Goal: Communication & Community: Answer question/provide support

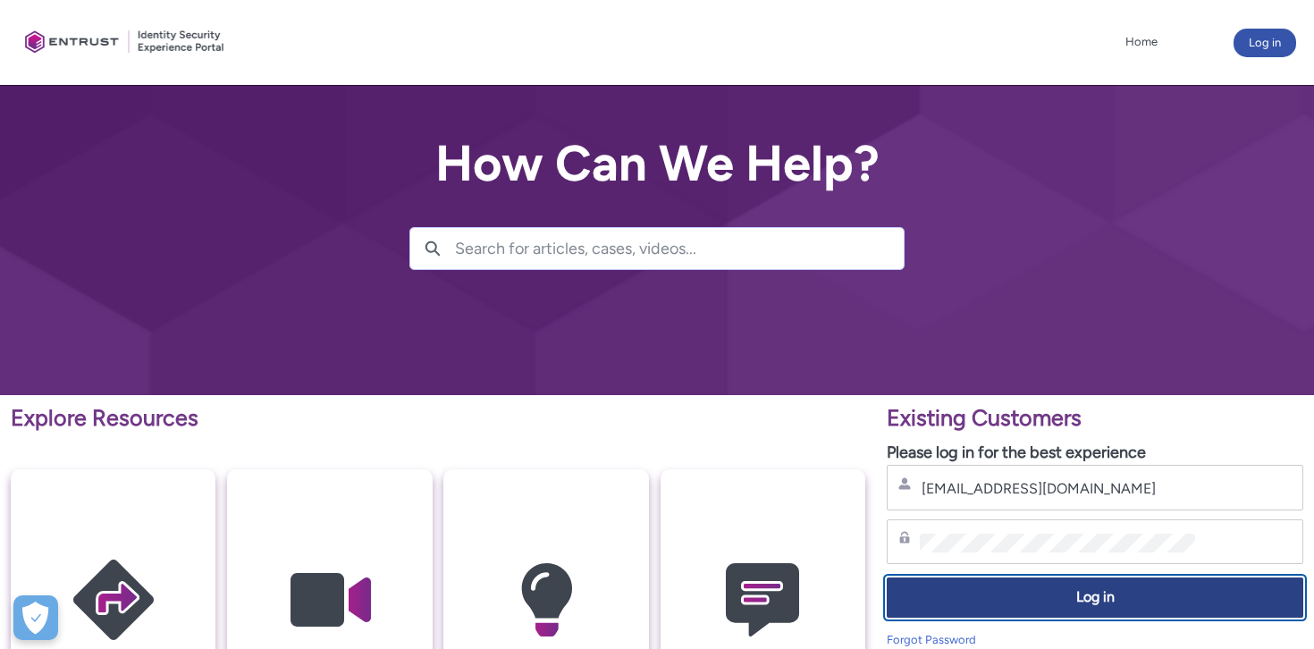
click at [1045, 590] on span "Log in" at bounding box center [1095, 597] width 393 height 21
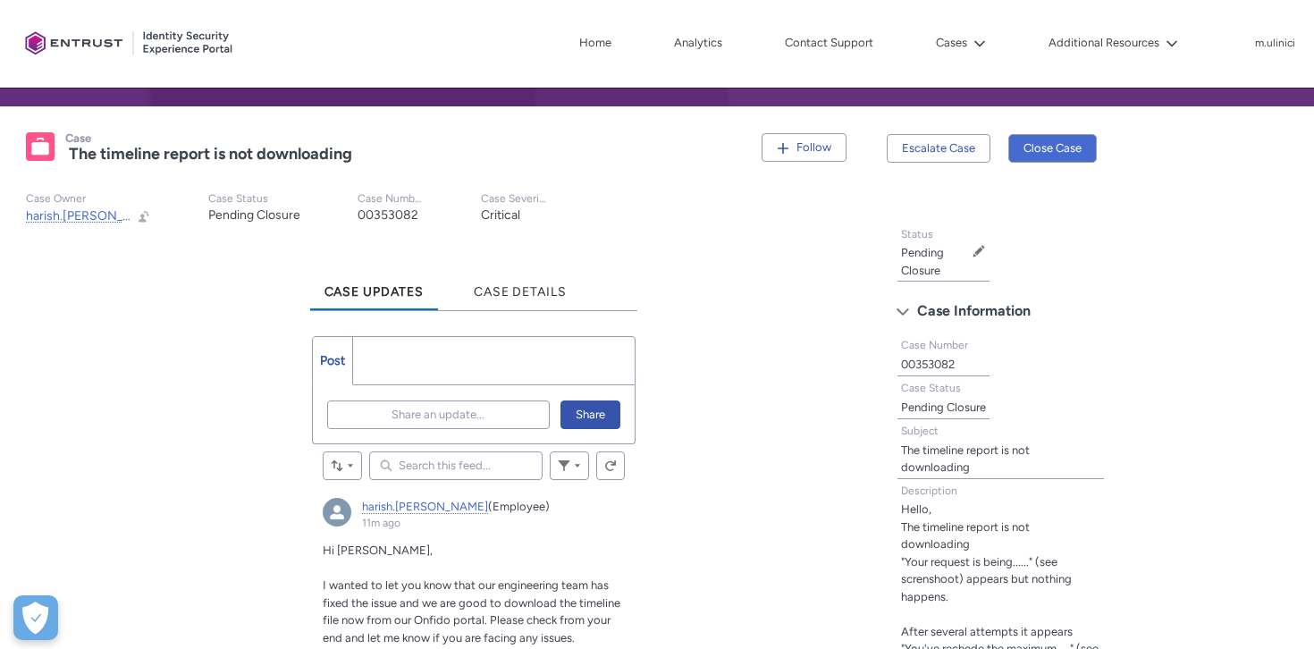
scroll to position [308, 0]
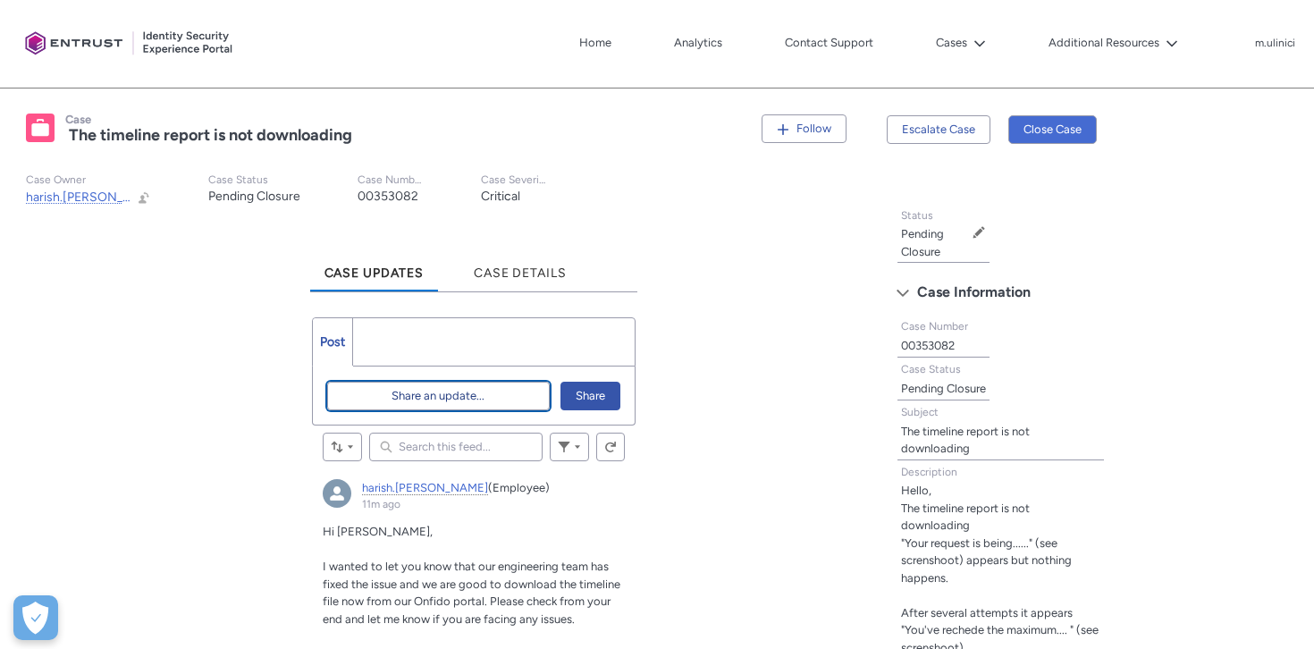
click at [431, 401] on span "Share an update..." at bounding box center [438, 396] width 93 height 27
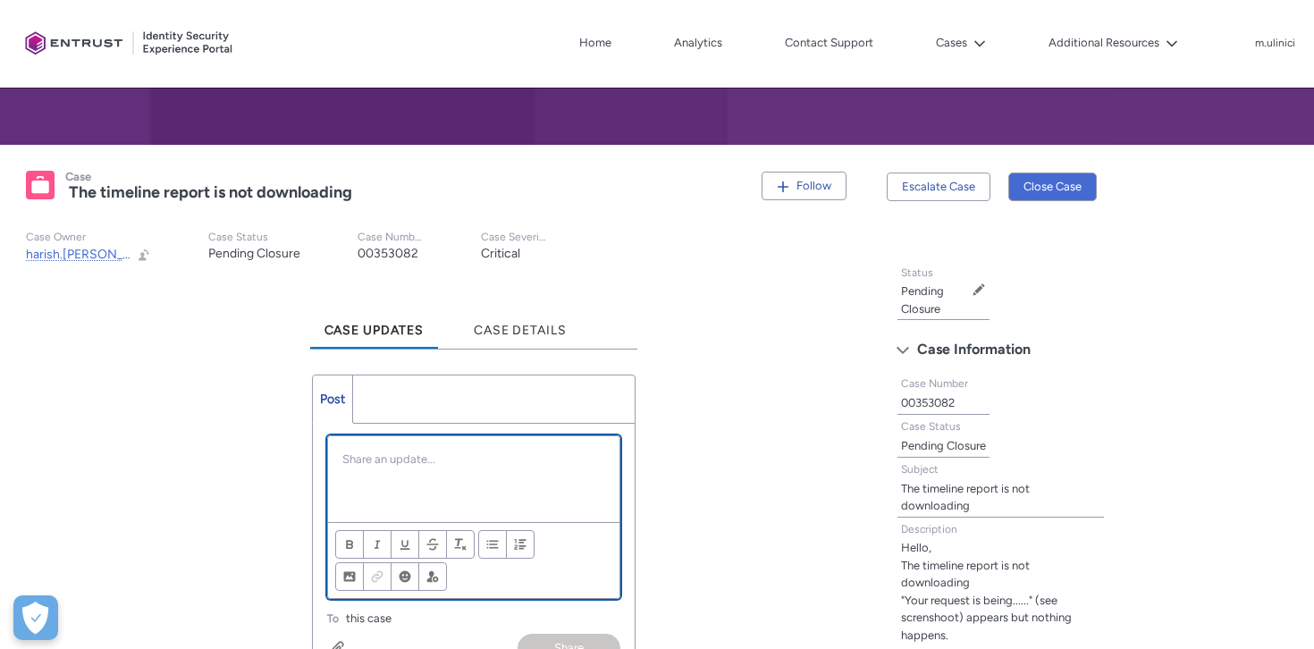
scroll to position [249, 0]
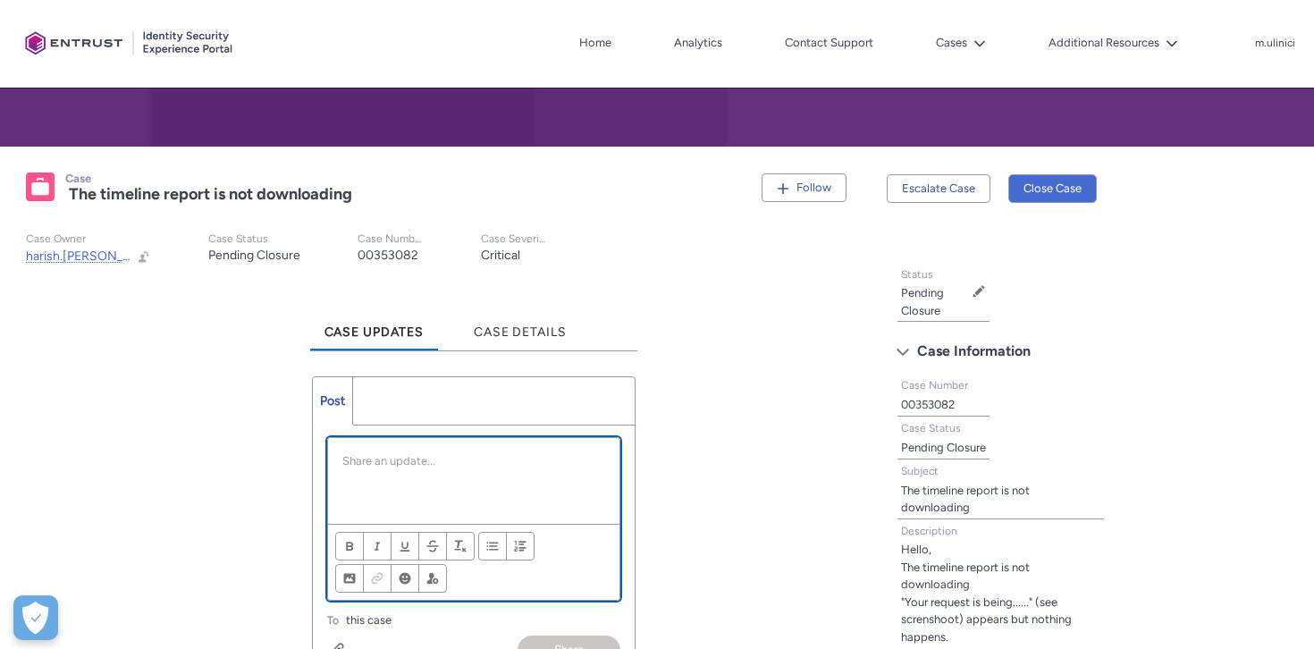
paste div "Chatter Publisher"
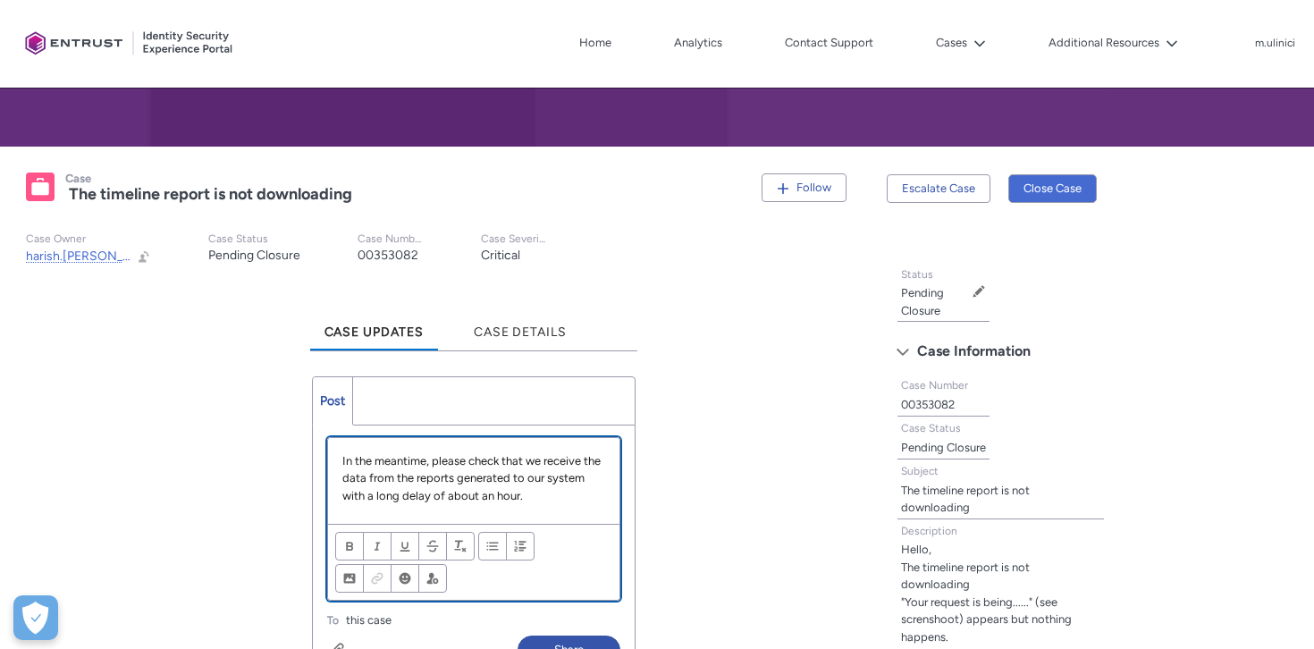
click at [434, 456] on p "In the meantime, please check that we receive the data from the reports generat…" at bounding box center [474, 478] width 264 height 53
click at [468, 460] on p "In the meantime, please check that we receive the data from the reports generat…" at bounding box center [474, 478] width 264 height 53
drag, startPoint x: 518, startPoint y: 477, endPoint x: 570, endPoint y: 477, distance: 51.9
click at [570, 477] on p "In the meantime, please also check that we receive the data from the reports ge…" at bounding box center [474, 478] width 264 height 53
click at [533, 479] on p "In the meantime, please also check that we receive the data from the reports to…" at bounding box center [474, 478] width 264 height 53
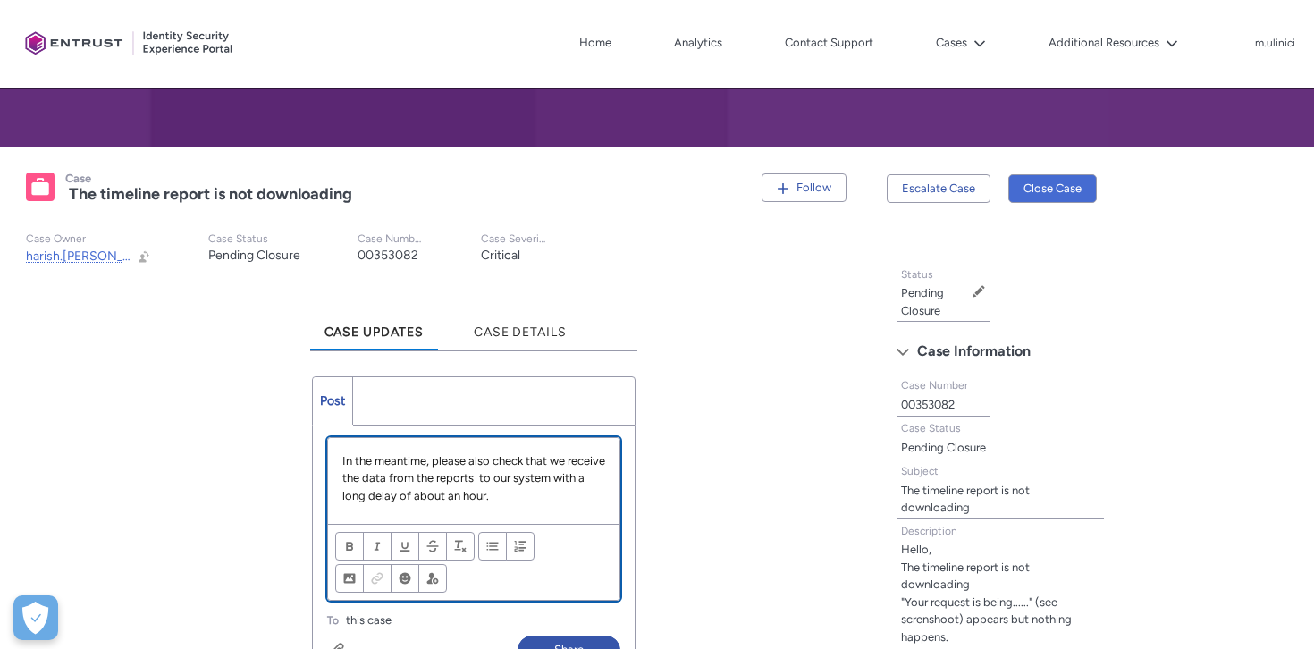
click at [543, 499] on p "In the meantime, please also check that we receive the data from the reports to…" at bounding box center [474, 478] width 264 height 53
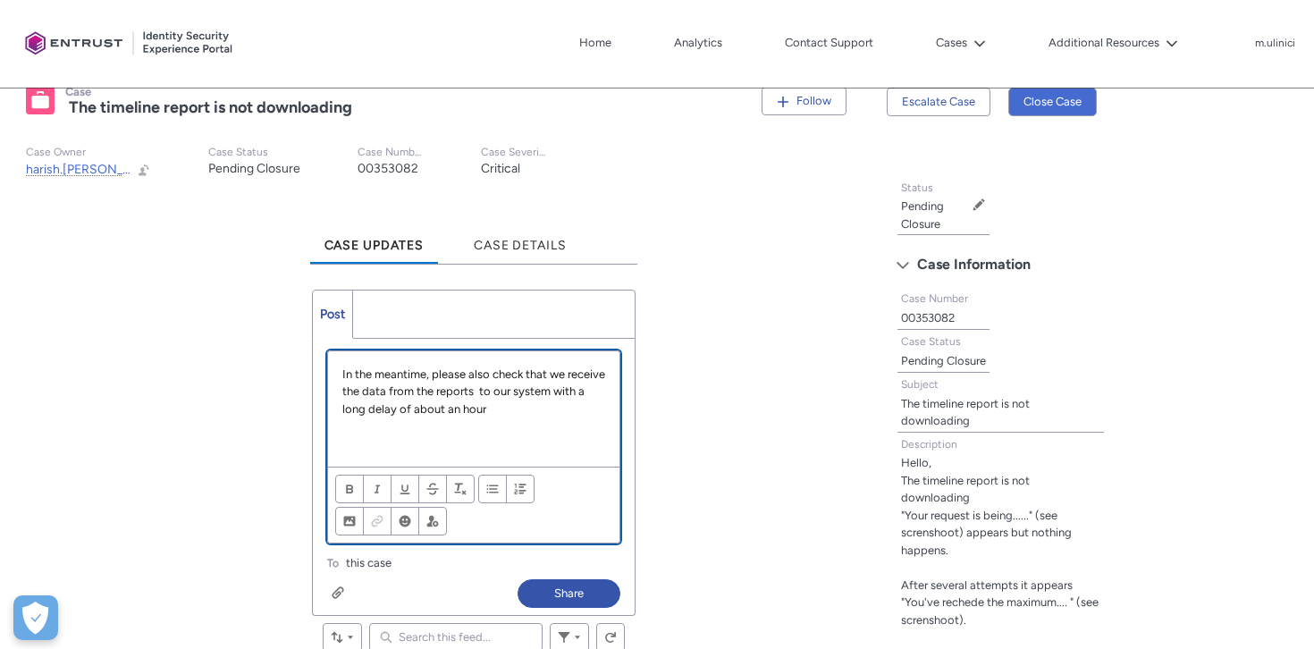
scroll to position [373, 0]
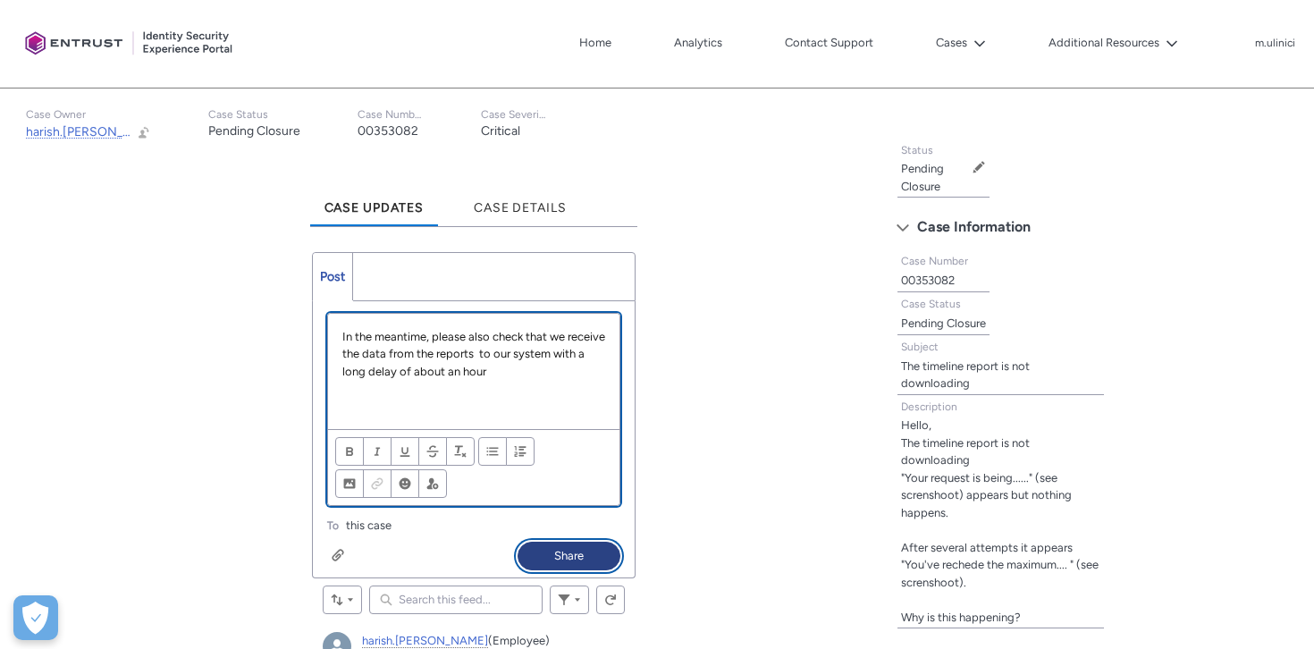
click at [550, 549] on button "Share" at bounding box center [569, 556] width 103 height 29
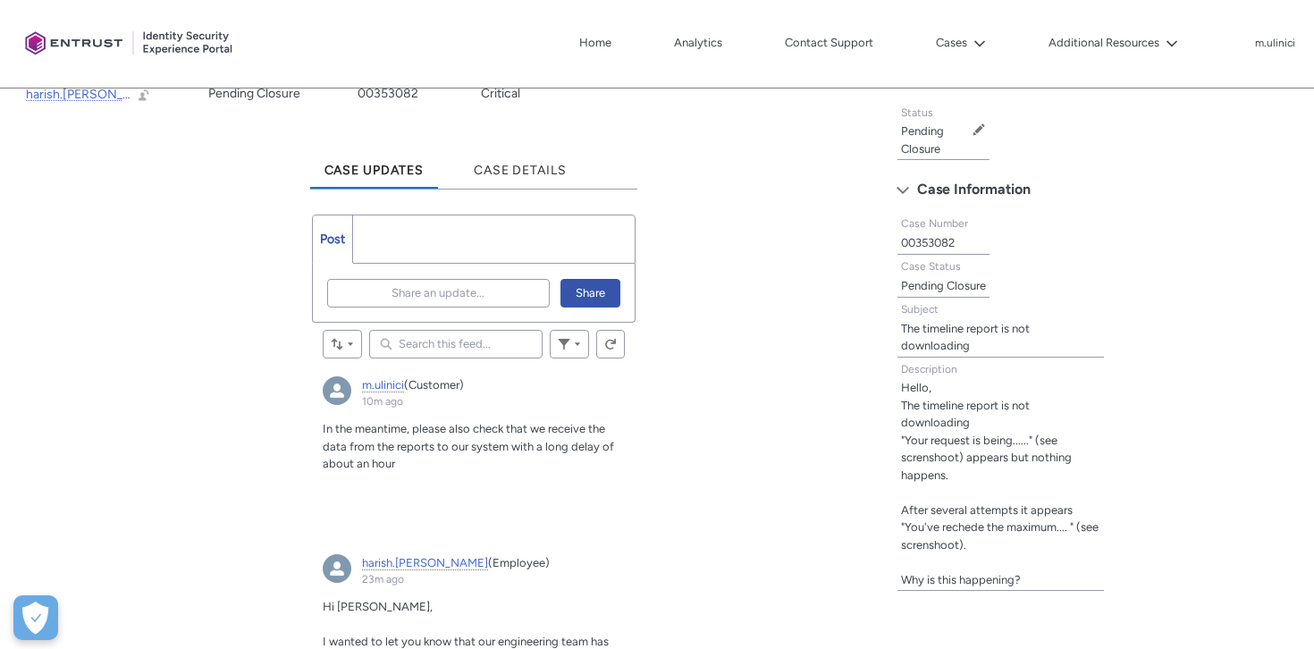
scroll to position [436, 0]
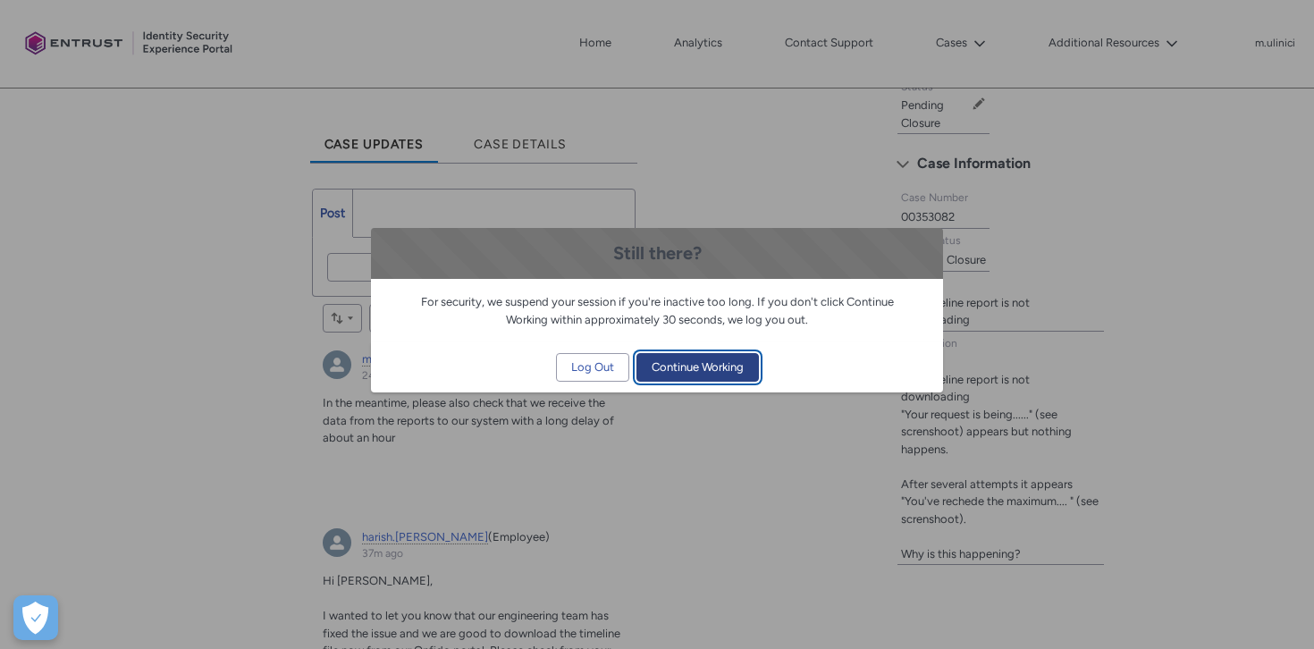
click at [702, 359] on span "Continue Working" at bounding box center [698, 367] width 92 height 27
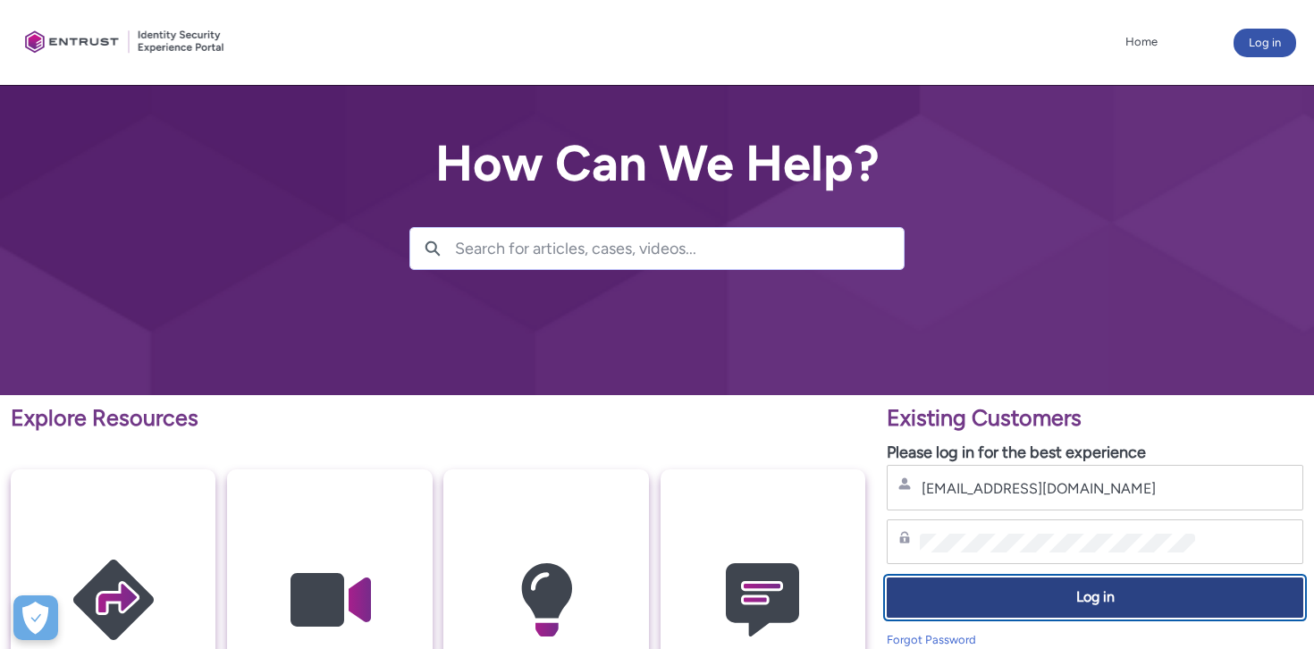
click at [1048, 600] on span "Log in" at bounding box center [1095, 597] width 393 height 21
